Goal: Register for event/course

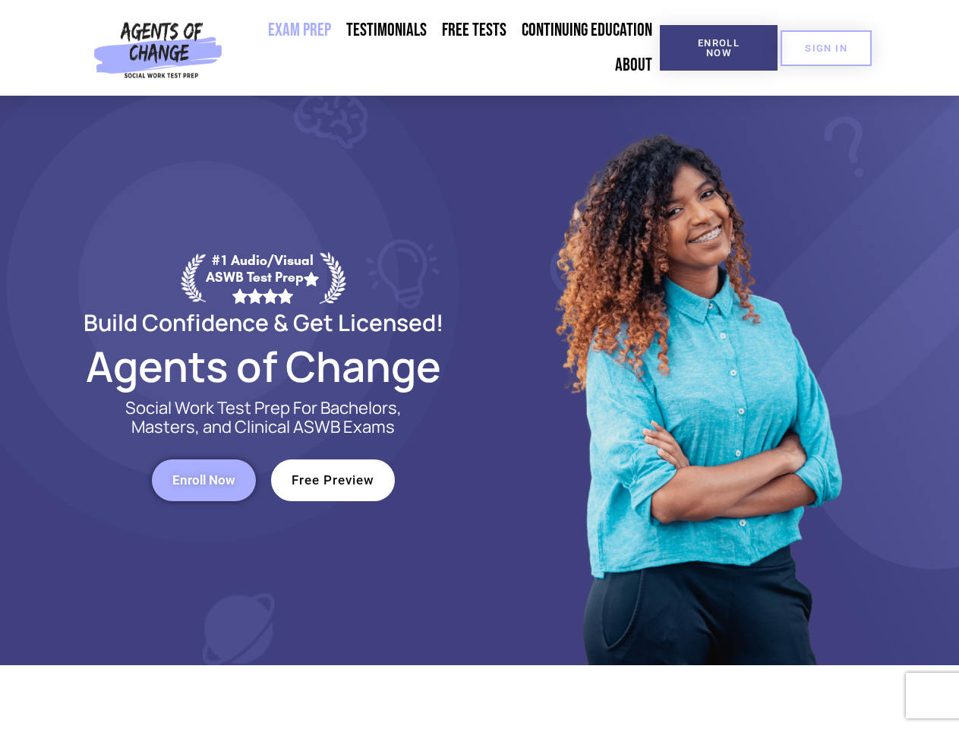
click at [480, 364] on div at bounding box center [696, 380] width 433 height 569
click at [718, 48] on span "Enroll Now" at bounding box center [718, 48] width 69 height 20
click at [826, 48] on span "SIGN IN" at bounding box center [826, 48] width 43 height 10
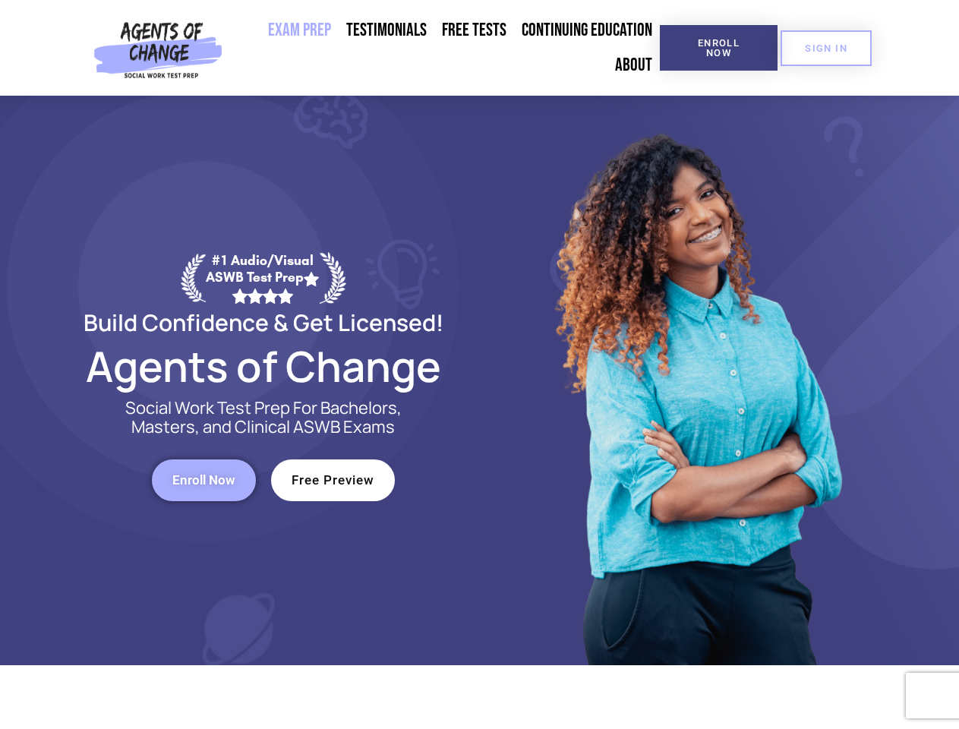
click at [203, 480] on span "Enroll Now" at bounding box center [203, 480] width 63 height 13
click at [332, 480] on span "Free Preview" at bounding box center [332, 480] width 83 height 13
